Goal: Information Seeking & Learning: Learn about a topic

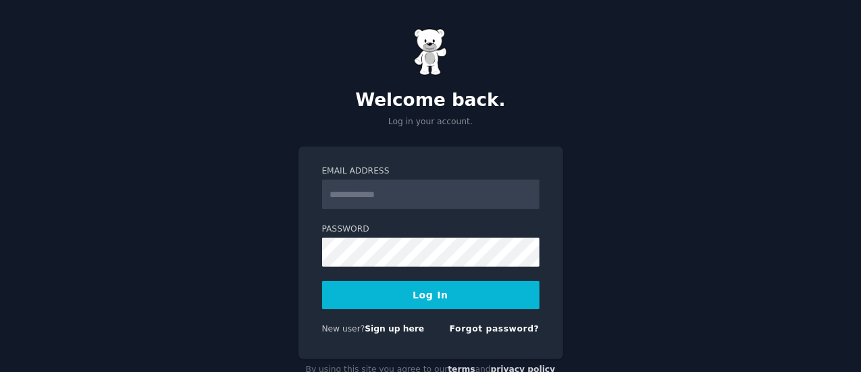
click at [422, 202] on input "Email Address" at bounding box center [431, 195] width 218 height 30
type input "**********"
click at [427, 293] on button "Log In" at bounding box center [431, 295] width 218 height 28
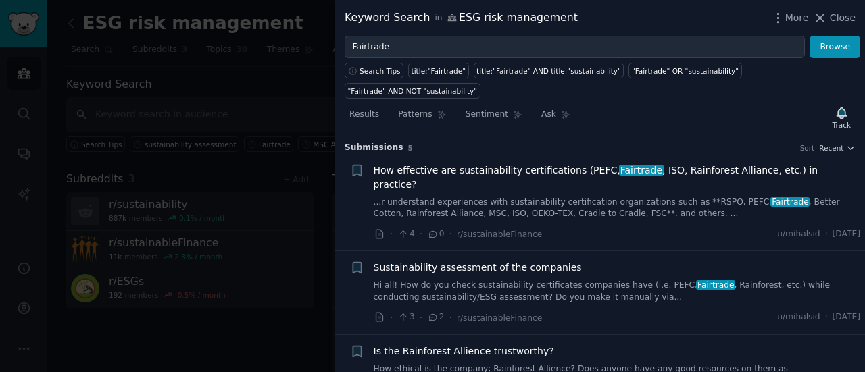
click at [513, 163] on span "How effective are sustainability certifications (PEFC, Fairtrade , ISO, Rainfor…" at bounding box center [617, 177] width 487 height 28
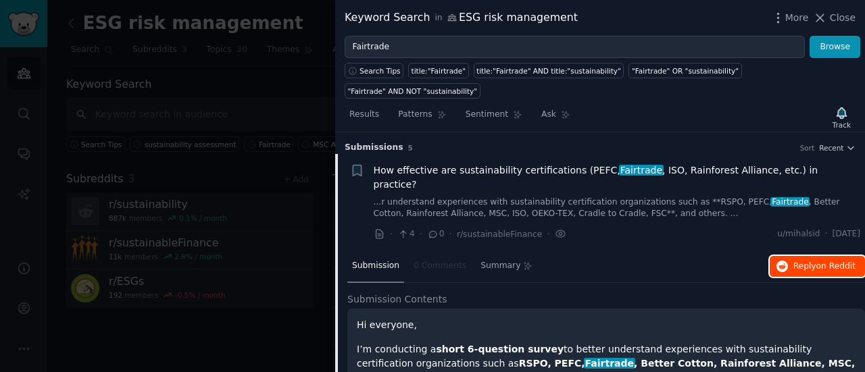
click at [805, 261] on span "Reply on Reddit" at bounding box center [824, 267] width 62 height 12
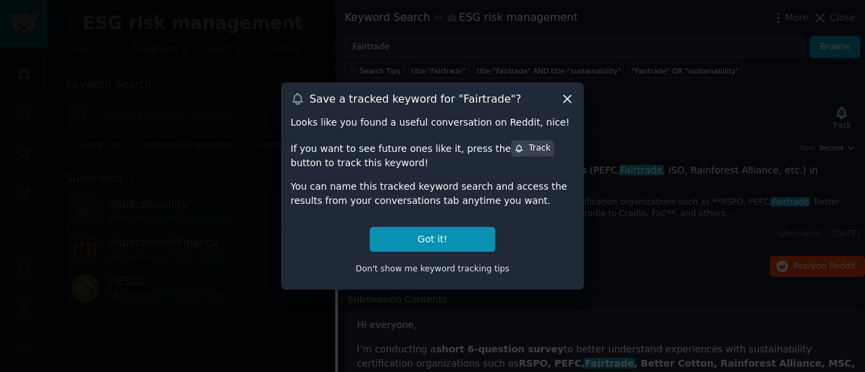
click at [565, 100] on icon at bounding box center [566, 98] width 7 height 7
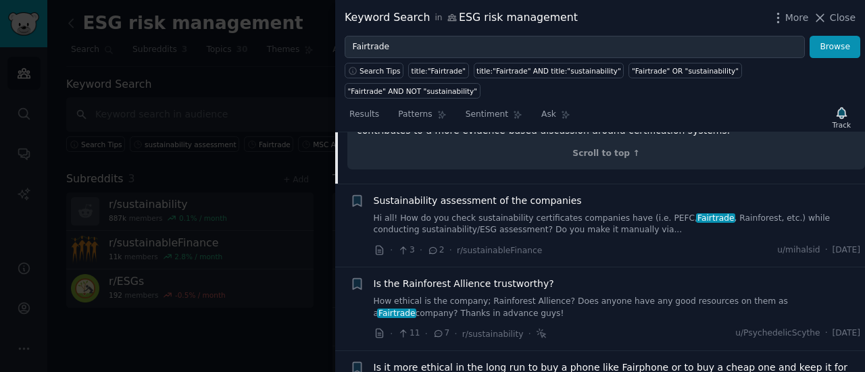
click at [538, 213] on link "Hi all! How do you check sustainability certificates companies have (i.e. PEFC,…" at bounding box center [617, 225] width 487 height 24
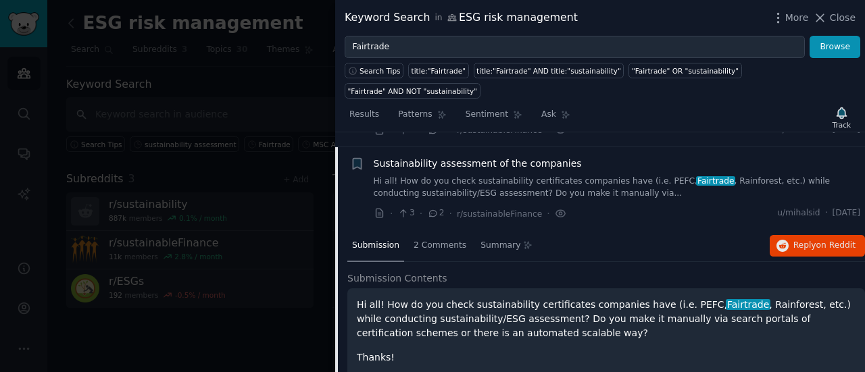
scroll to position [378, 0]
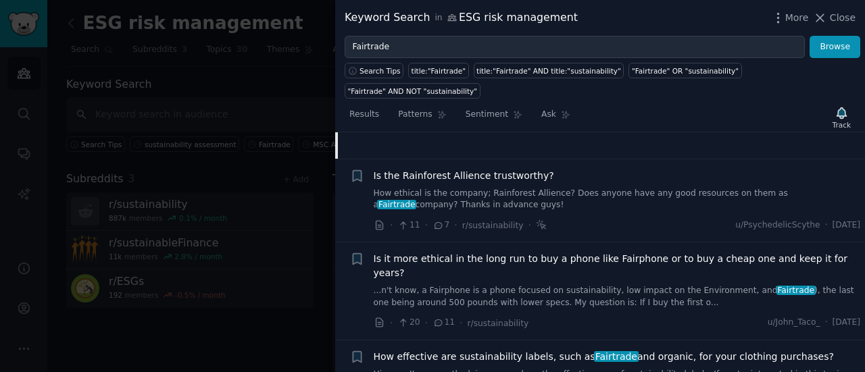
click at [620, 252] on span "Is it more ethical in the long run to buy a phone like Fairphone or to buy a ch…" at bounding box center [617, 266] width 487 height 28
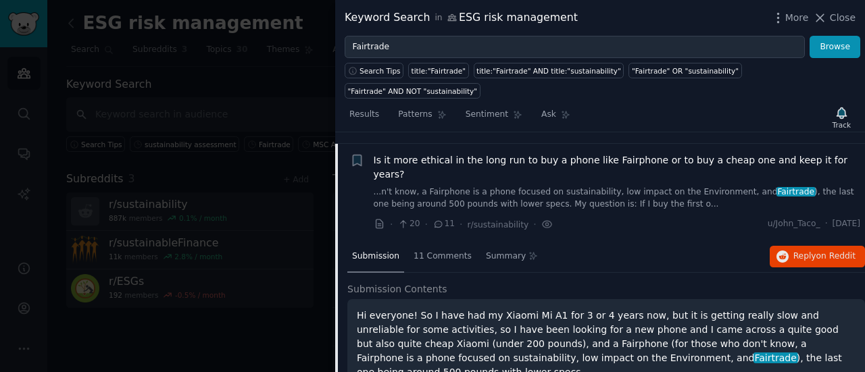
scroll to position [271, 0]
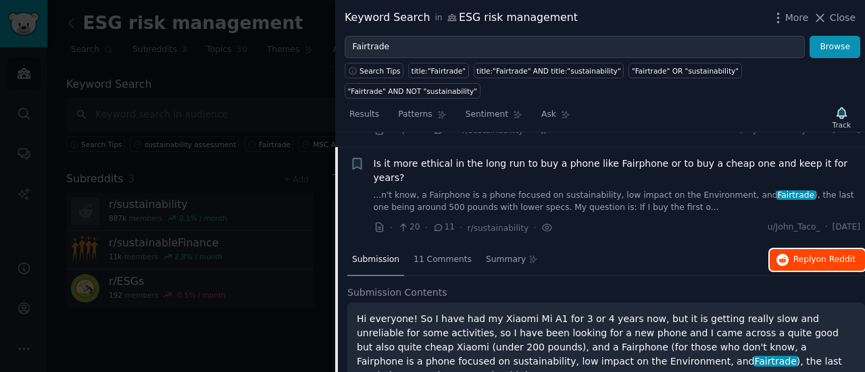
click at [828, 249] on button "Reply on Reddit" at bounding box center [816, 260] width 95 height 22
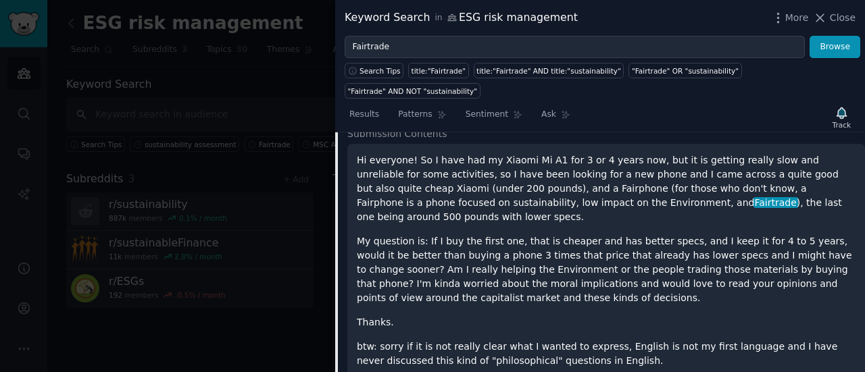
scroll to position [489, 0]
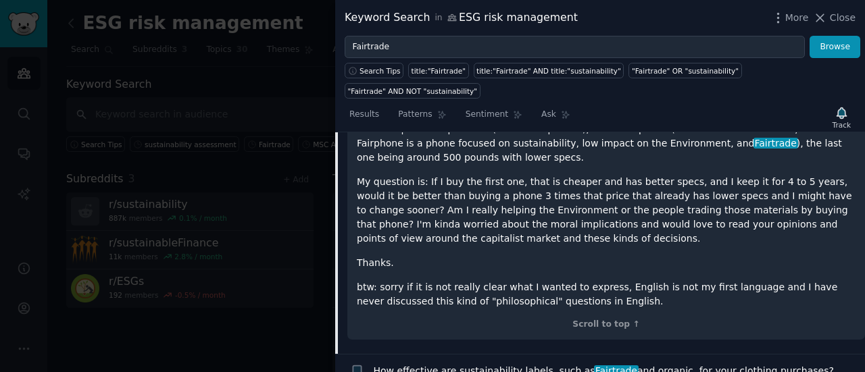
click at [688, 364] on span "How effective are sustainability labels, such as Fairtrade and organic, for you…" at bounding box center [604, 371] width 460 height 14
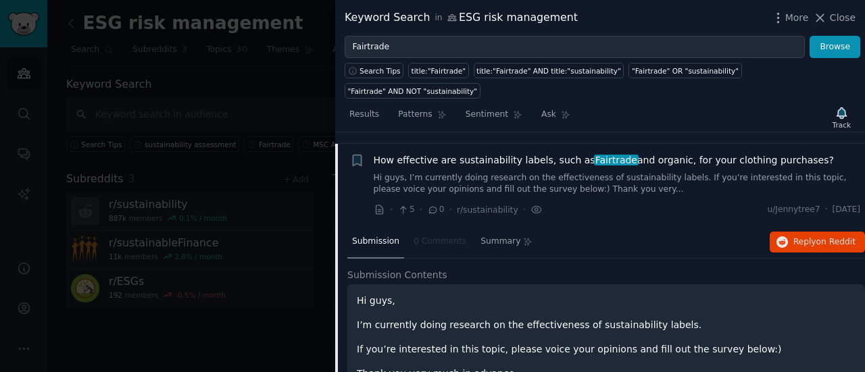
scroll to position [388, 0]
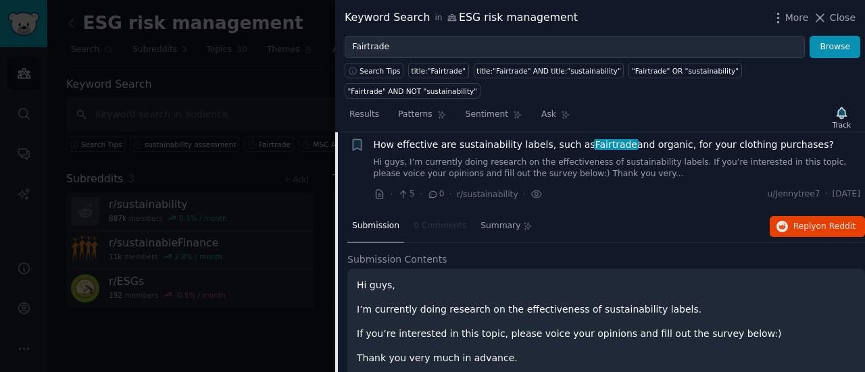
click at [807, 211] on div "Submission 0 Comments Summary Reply on Reddit" at bounding box center [605, 227] width 517 height 32
click at [808, 221] on span "Reply on Reddit" at bounding box center [824, 227] width 62 height 12
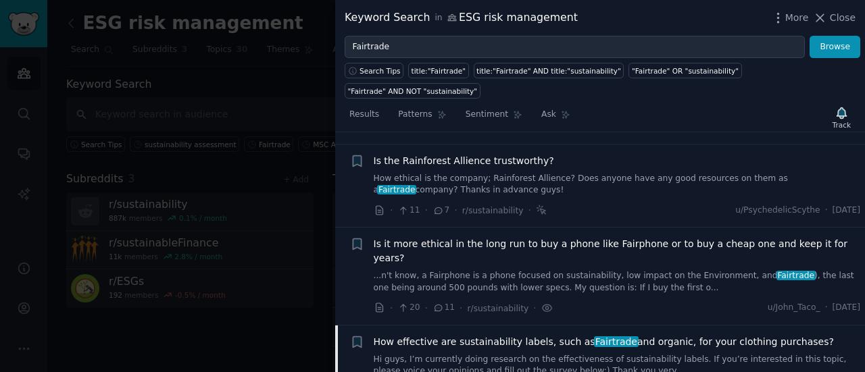
scroll to position [51, 0]
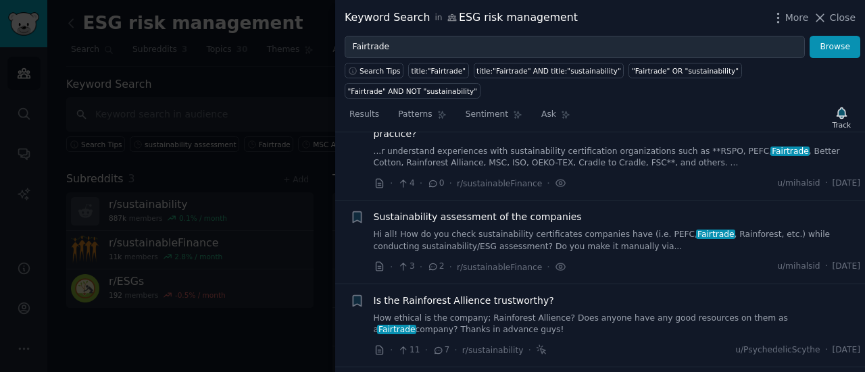
click at [591, 313] on link "How ethical is the company; Rainforest Allience? Does anyone have any good reso…" at bounding box center [617, 325] width 487 height 24
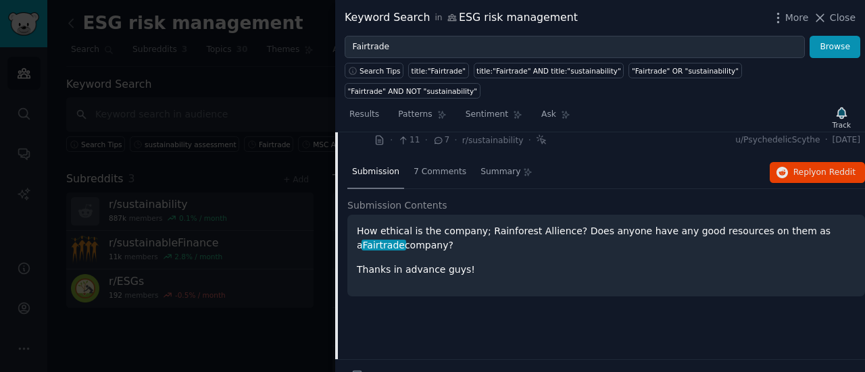
scroll to position [176, 0]
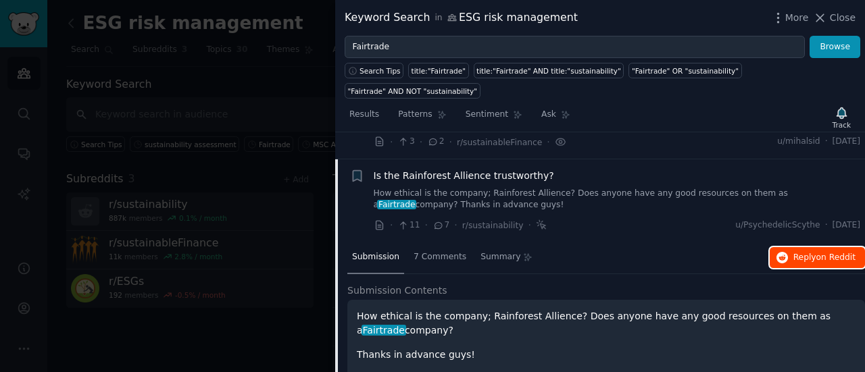
click at [804, 252] on span "Reply on Reddit" at bounding box center [824, 258] width 62 height 12
